Goal: Find specific page/section: Find specific page/section

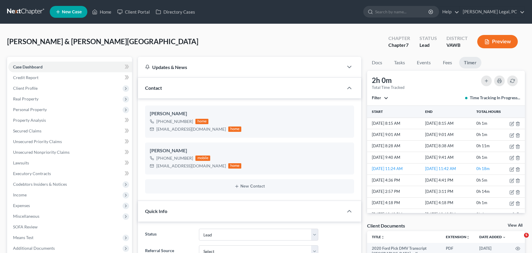
select select "10"
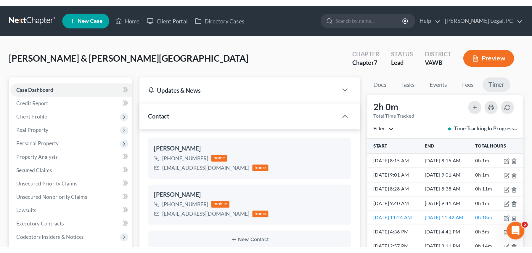
scroll to position [25, 0]
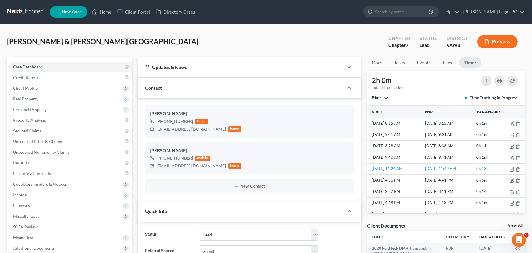
click at [31, 7] on link at bounding box center [26, 12] width 38 height 11
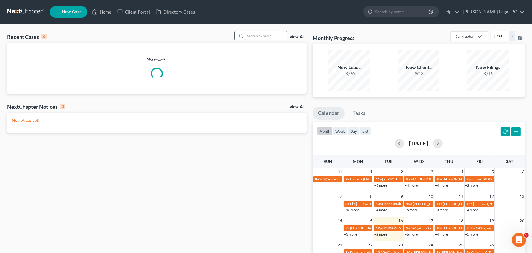
click at [263, 36] on input "search" at bounding box center [265, 35] width 41 height 9
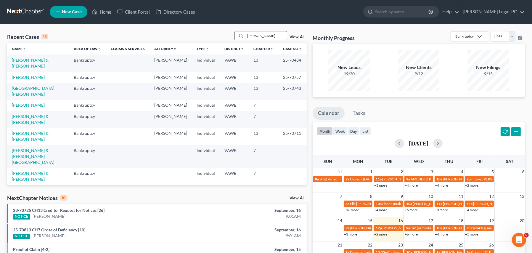
type input "[PERSON_NAME]"
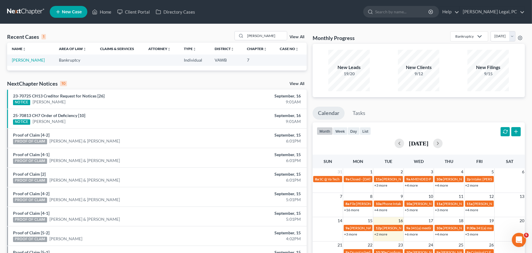
click at [37, 56] on td "[PERSON_NAME]" at bounding box center [30, 59] width 47 height 11
click at [36, 57] on link "[PERSON_NAME]" at bounding box center [28, 59] width 33 height 5
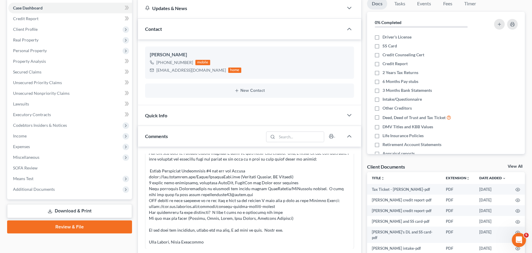
scroll to position [59, 0]
click at [51, 189] on span "Additional Documents" at bounding box center [34, 188] width 42 height 5
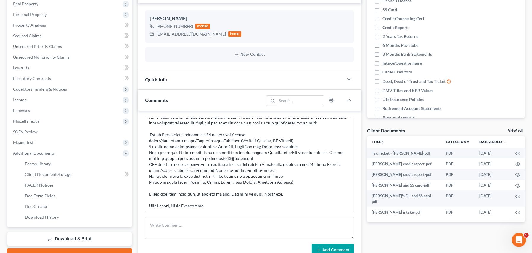
scroll to position [148, 0]
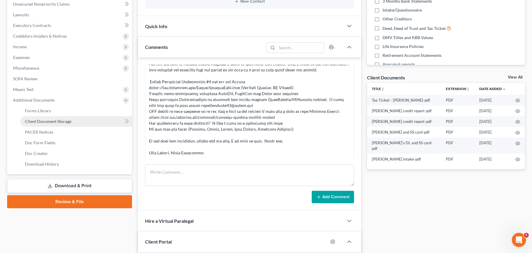
click at [67, 118] on link "Client Document Storage" at bounding box center [76, 121] width 112 height 11
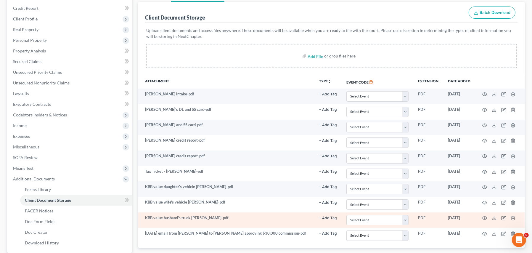
scroll to position [118, 0]
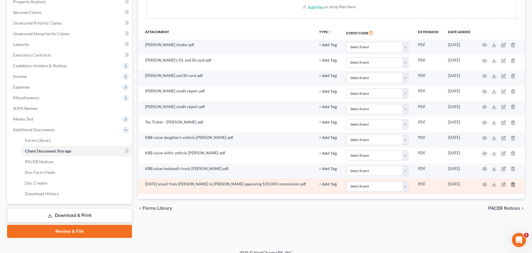
click at [513, 183] on icon "button" at bounding box center [513, 184] width 5 height 5
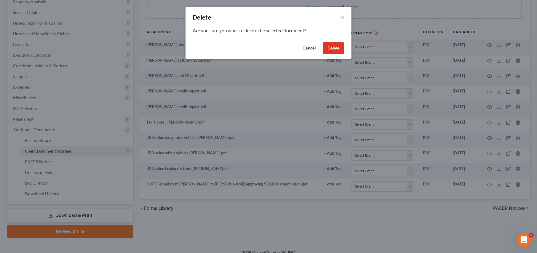
click at [334, 49] on button "Delete" at bounding box center [333, 48] width 22 height 12
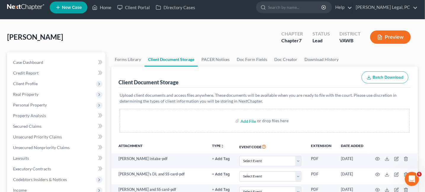
scroll to position [0, 0]
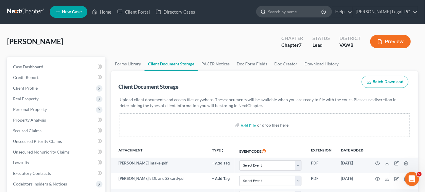
click at [301, 13] on input "search" at bounding box center [295, 11] width 54 height 11
type input "[PERSON_NAME]"
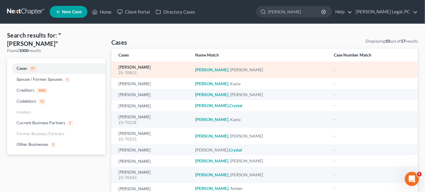
click at [137, 66] on link "[PERSON_NAME]" at bounding box center [134, 67] width 32 height 4
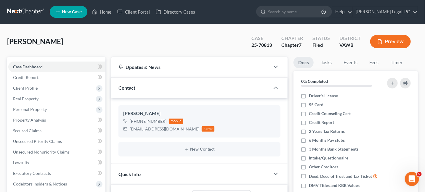
click at [38, 41] on span "[PERSON_NAME]" at bounding box center [35, 41] width 56 height 9
click at [24, 16] on link at bounding box center [26, 12] width 38 height 11
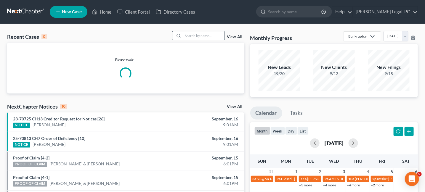
click at [186, 38] on input "search" at bounding box center [203, 35] width 41 height 9
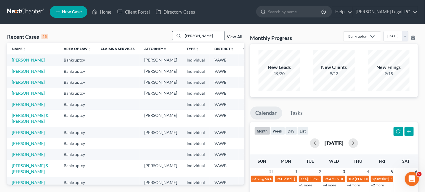
type input "robbins"
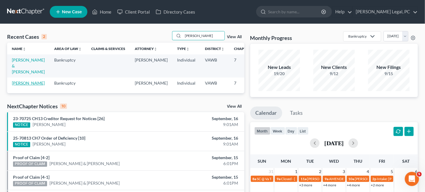
click at [20, 81] on link "Robbins, Cecil" at bounding box center [28, 83] width 33 height 5
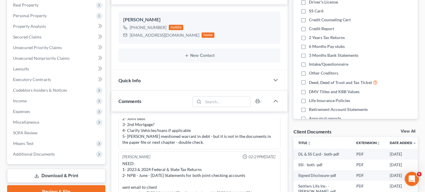
scroll to position [118, 0]
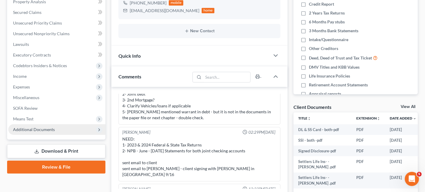
click at [39, 129] on span "Additional Documents" at bounding box center [34, 129] width 42 height 5
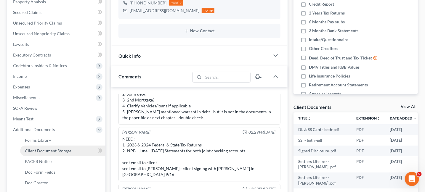
click at [54, 150] on span "Client Document Storage" at bounding box center [48, 150] width 46 height 5
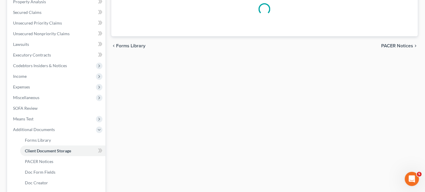
scroll to position [118, 0]
select select "0"
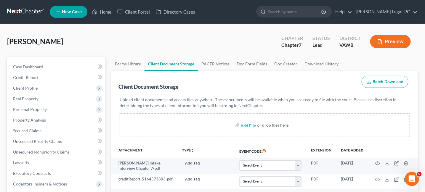
scroll to position [0, 0]
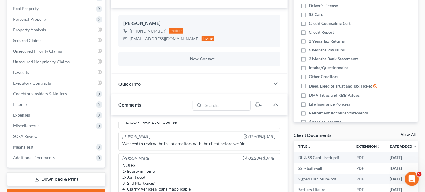
scroll to position [59, 0]
